Goal: Task Accomplishment & Management: Complete application form

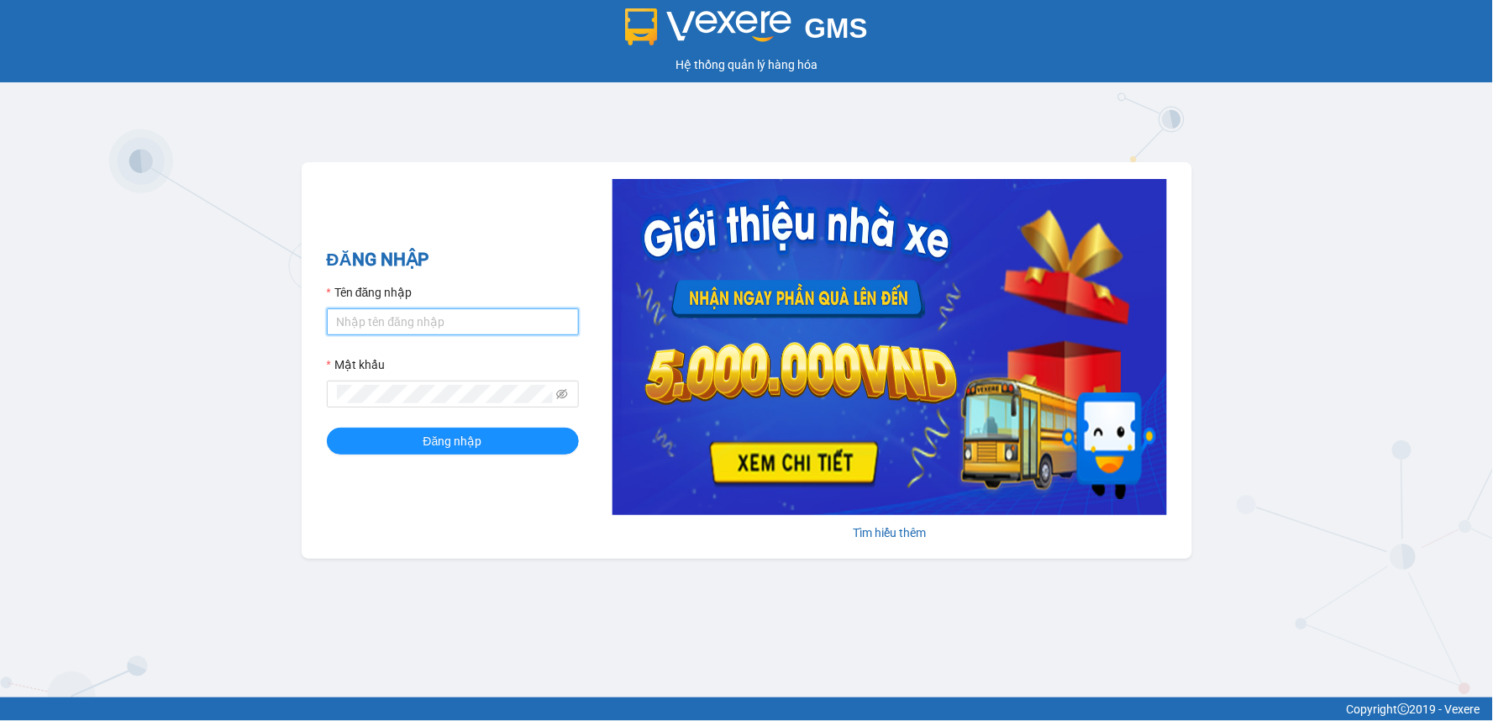
click at [405, 324] on input "Tên đăng nhập" at bounding box center [453, 321] width 252 height 27
type input "hoanguyen.trungnga"
click at [327, 428] on button "Đăng nhập" at bounding box center [453, 441] width 252 height 27
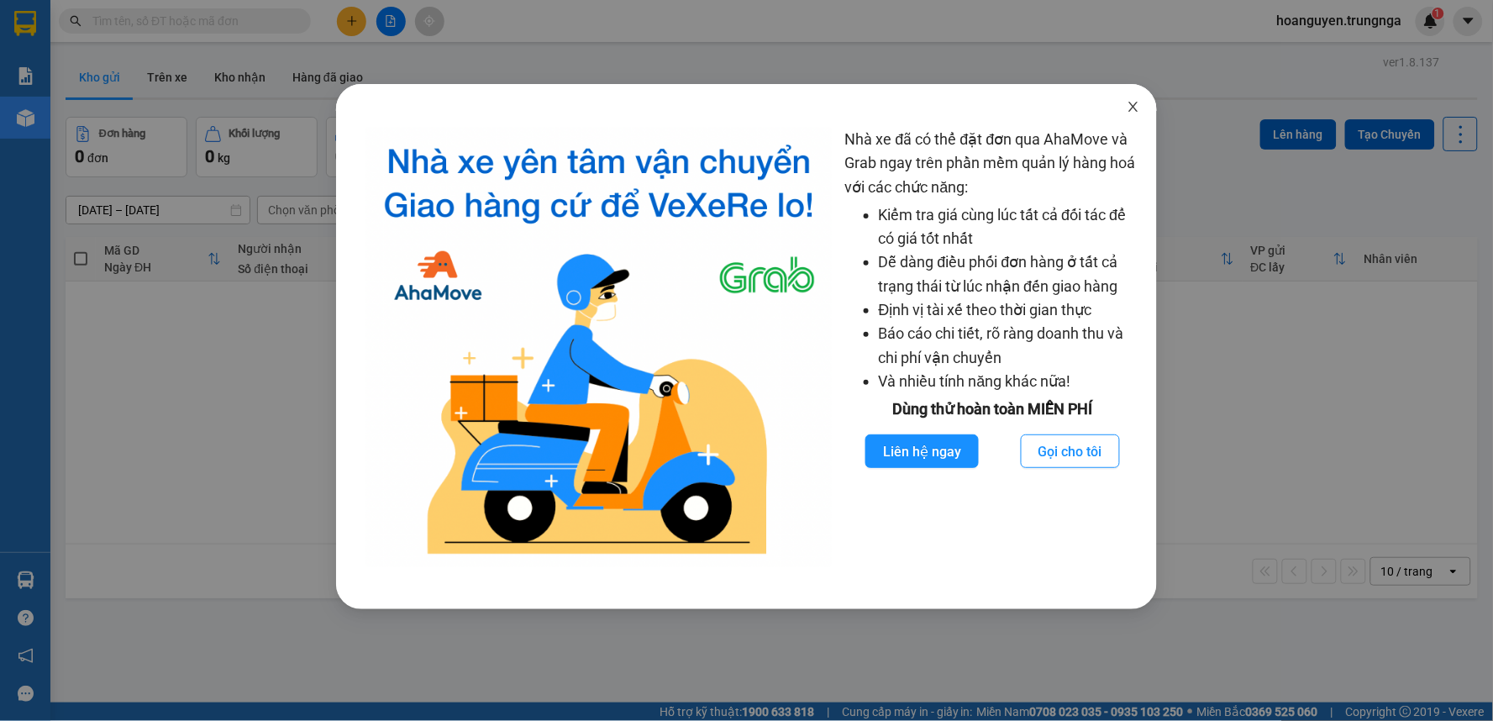
click at [1133, 105] on icon "close" at bounding box center [1133, 106] width 13 height 13
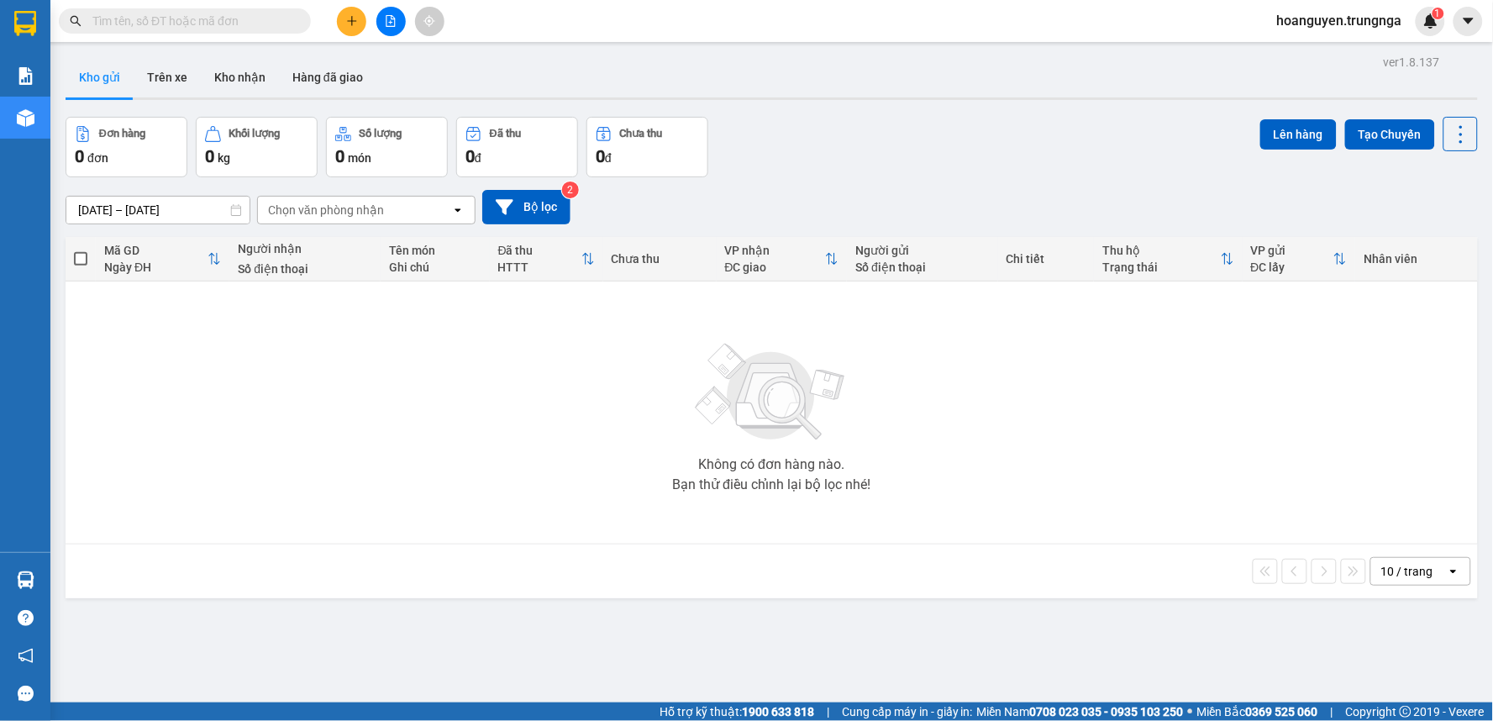
click at [330, 210] on div "Chọn văn phòng nhận" at bounding box center [326, 210] width 116 height 17
click at [322, 272] on span "Trạm [GEOGRAPHIC_DATA]" at bounding box center [346, 276] width 153 height 17
click at [354, 17] on icon "plus" at bounding box center [352, 21] width 12 height 12
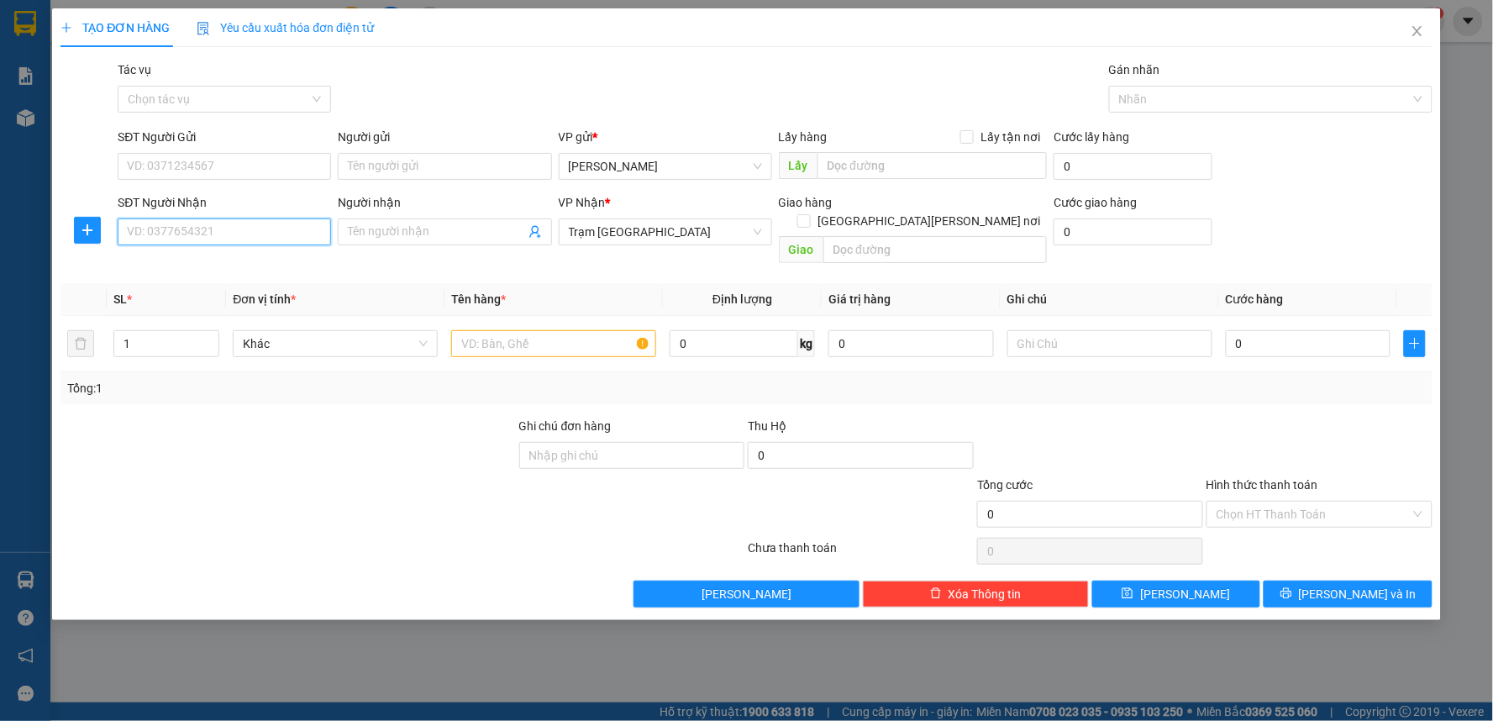
click at [257, 229] on input "SĐT Người Nhận" at bounding box center [224, 231] width 213 height 27
type input "0788464887"
click at [169, 166] on input "SĐT Người Gửi" at bounding box center [224, 166] width 213 height 27
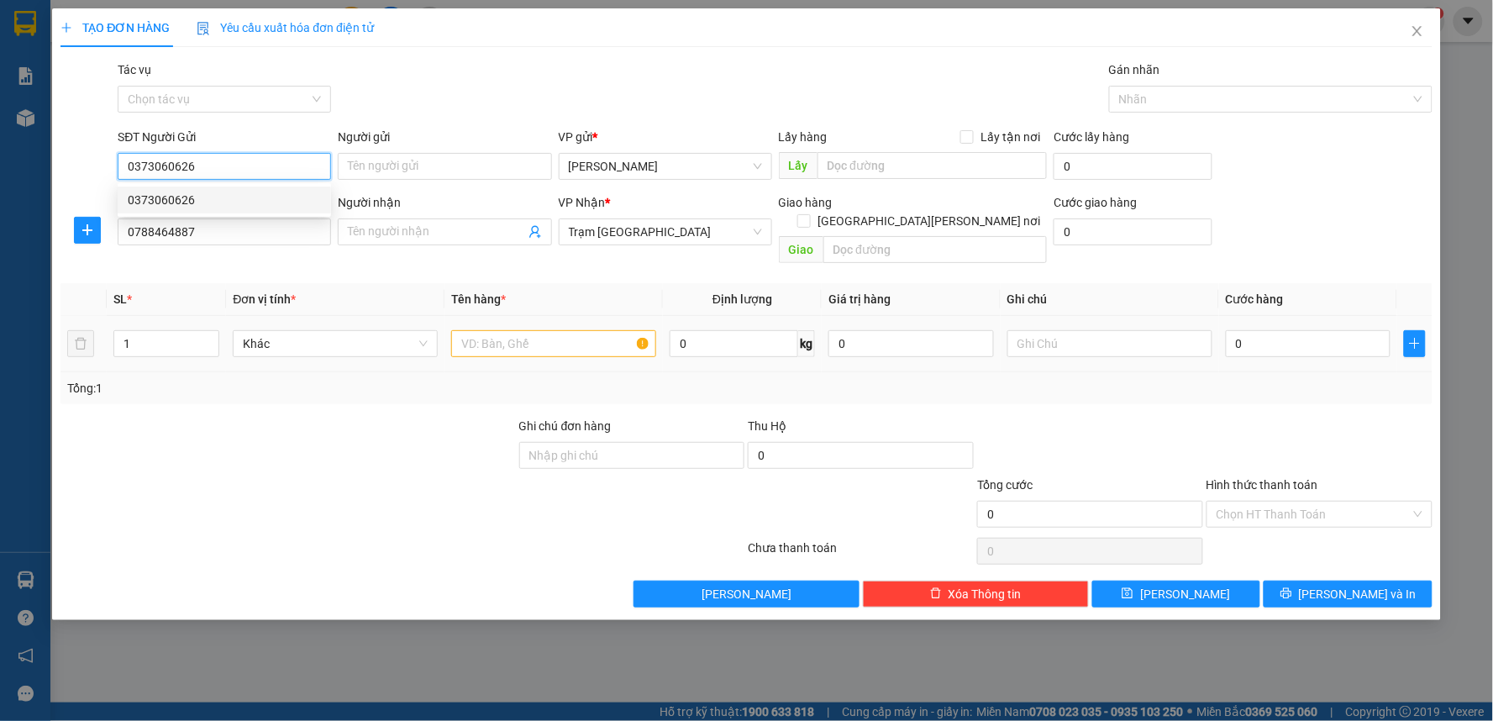
type input "0373060626"
click at [484, 330] on input "text" at bounding box center [553, 343] width 205 height 27
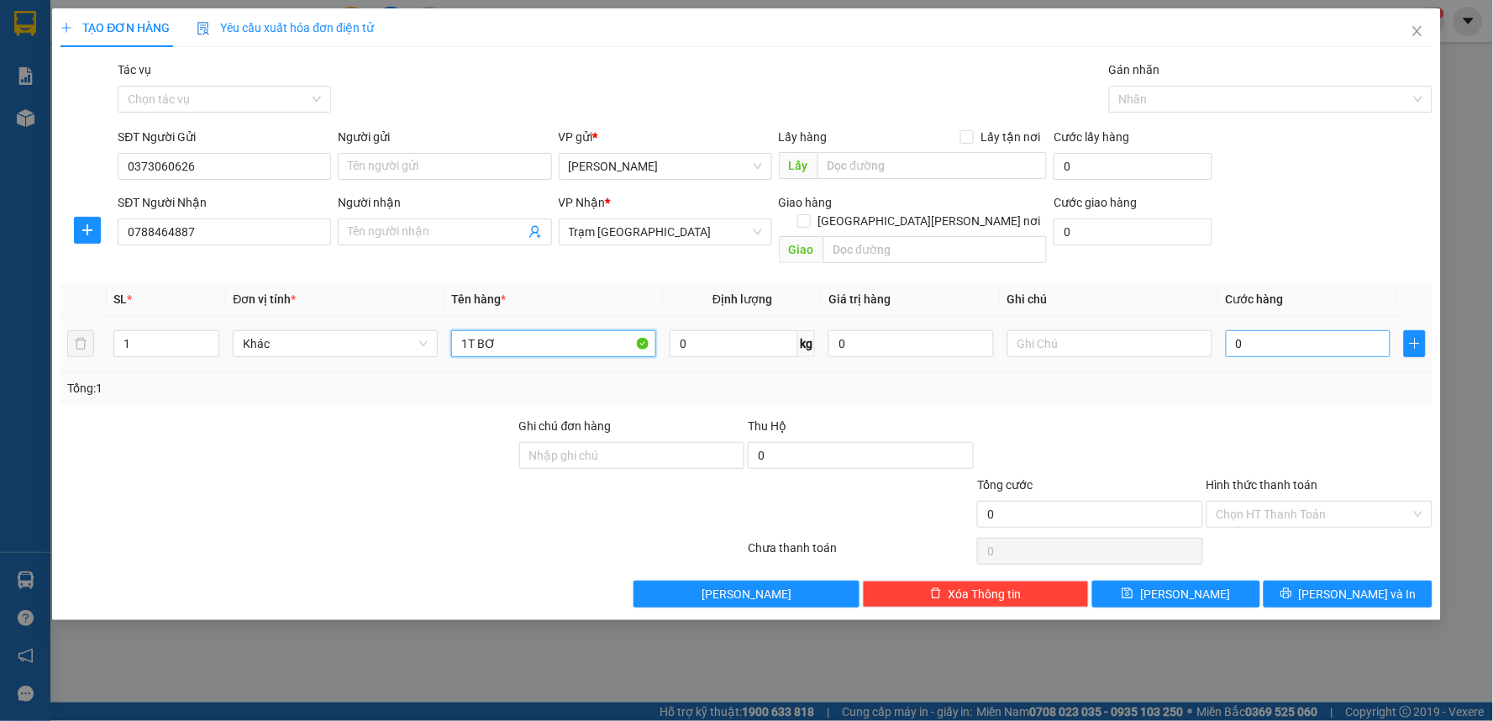
type input "1T BƠ"
click at [1255, 330] on input "0" at bounding box center [1309, 343] width 166 height 27
type input "5"
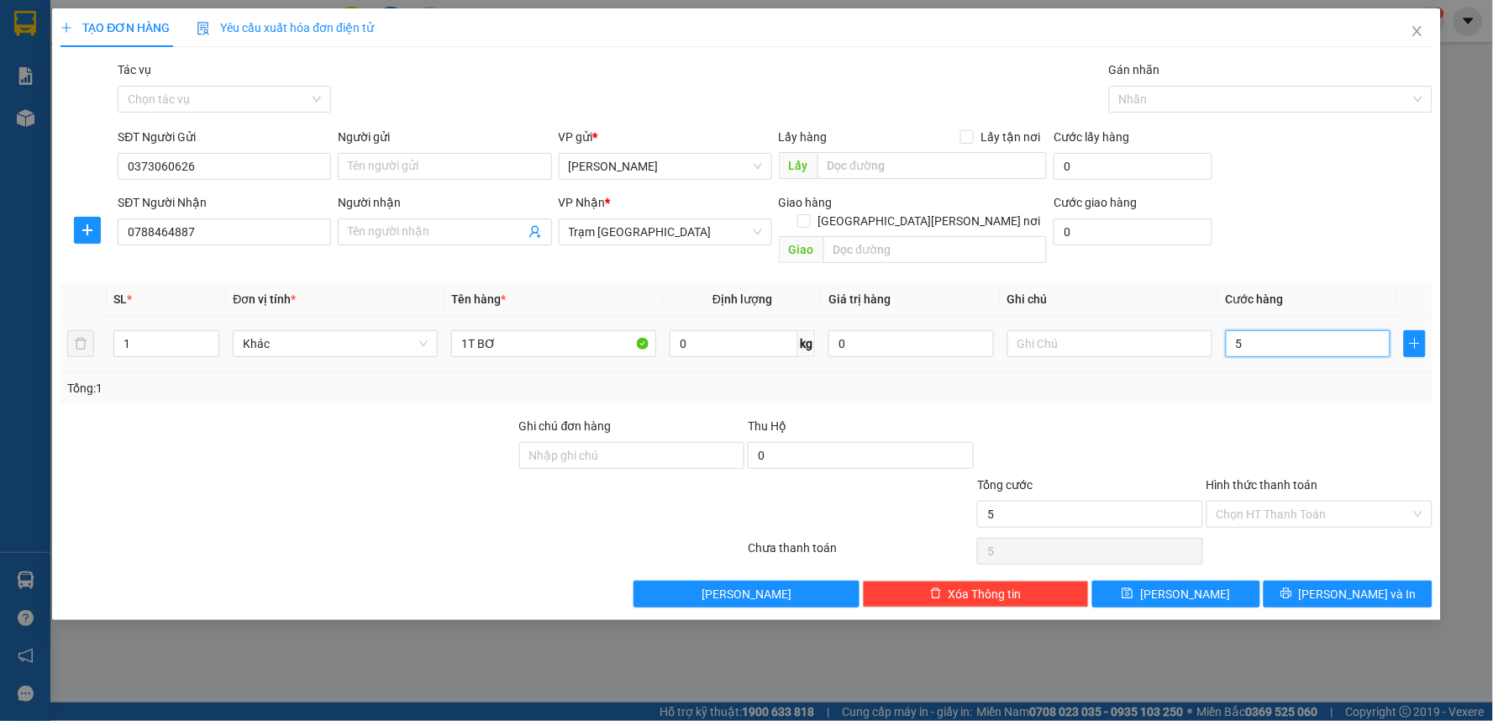
type input "50"
type input "500"
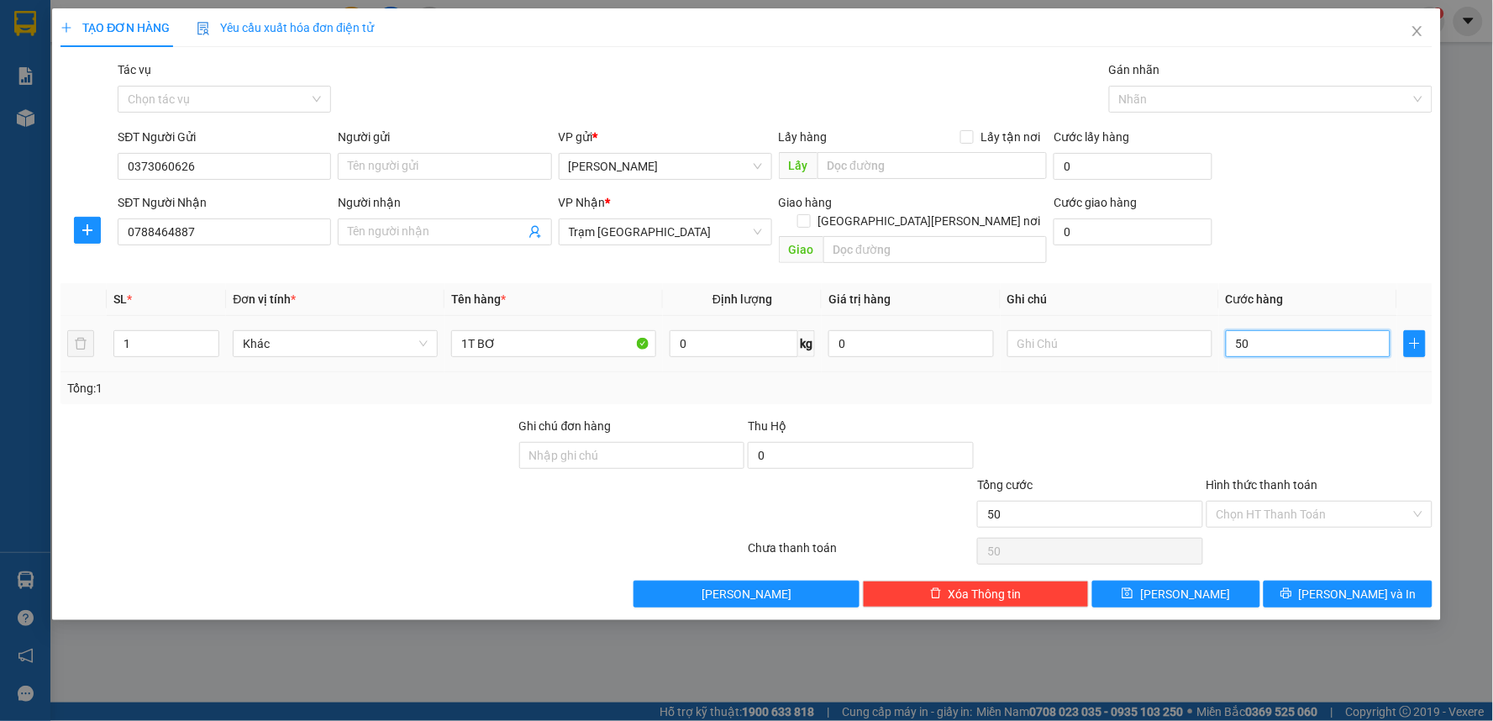
type input "500"
type input "5.000"
type input "50.000"
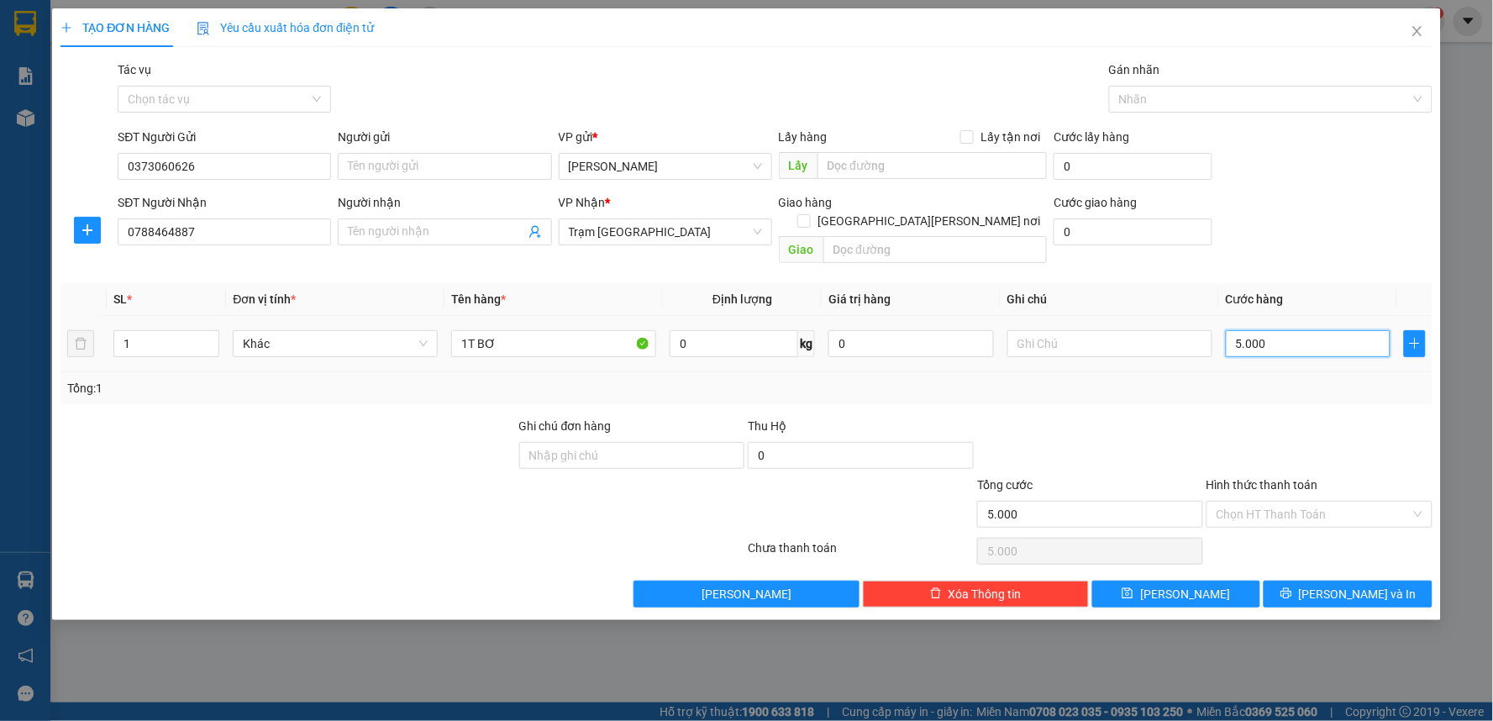
type input "50.000"
click at [1292, 588] on icon "printer" at bounding box center [1286, 593] width 11 height 11
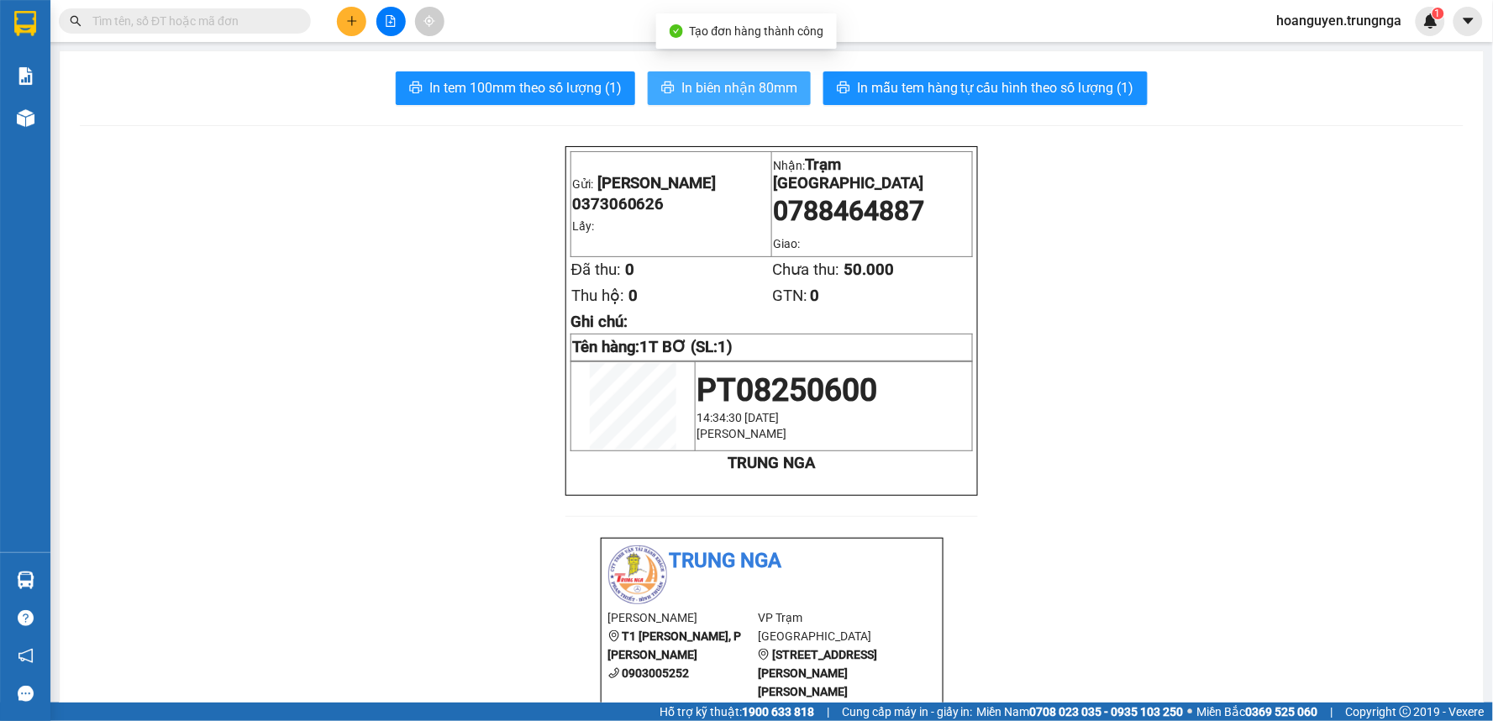
click at [703, 82] on span "In biên nhận 80mm" at bounding box center [740, 87] width 116 height 21
